Goal: Information Seeking & Learning: Learn about a topic

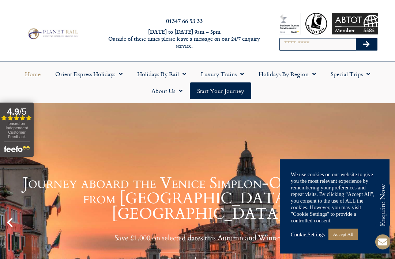
click at [310, 232] on link "Cookie Settings" at bounding box center [308, 234] width 34 height 7
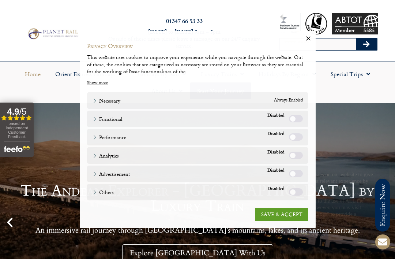
click at [302, 236] on link "Cookie Settings" at bounding box center [308, 234] width 34 height 7
click at [278, 214] on link "SAVE & ACCEPT" at bounding box center [281, 213] width 53 height 13
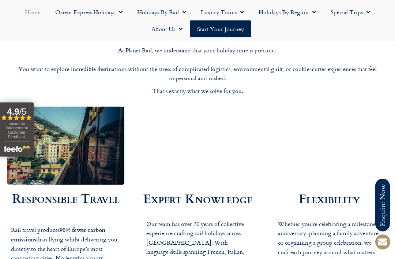
scroll to position [1072, 0]
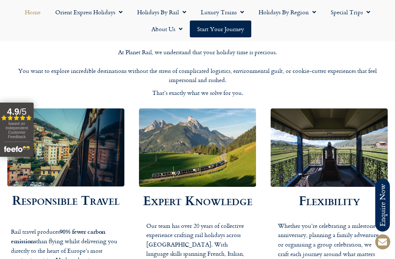
click at [149, 10] on link "Holidays by Rail" at bounding box center [162, 12] width 64 height 17
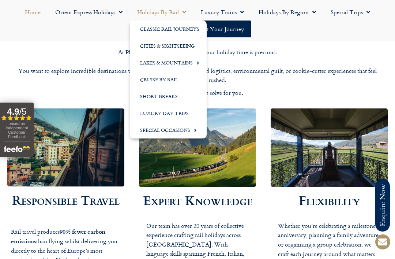
click at [158, 95] on link "Short Breaks" at bounding box center [168, 96] width 77 height 17
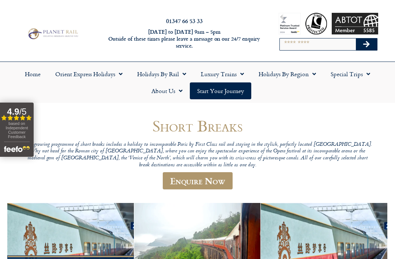
click at [306, 43] on input "Search" at bounding box center [318, 44] width 76 height 12
type input "*******"
click at [367, 43] on icon "Search" at bounding box center [366, 44] width 7 height 7
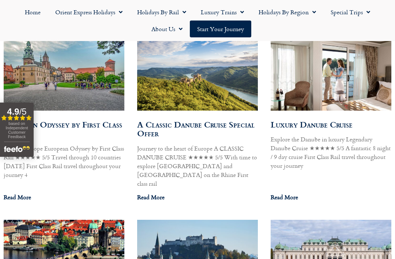
scroll to position [1128, 0]
